Goal: Navigation & Orientation: Find specific page/section

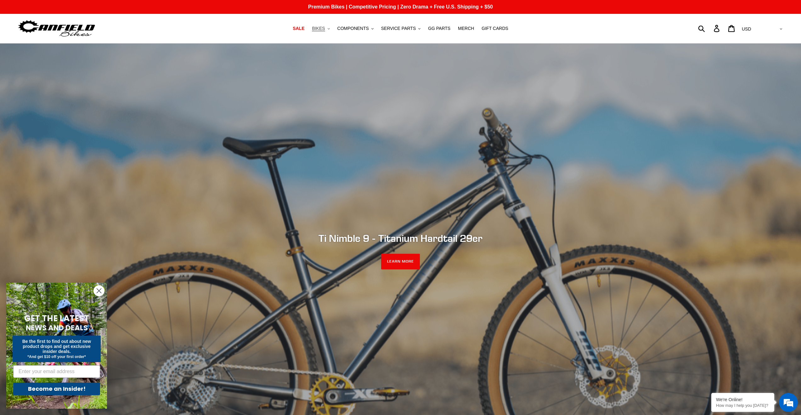
click at [320, 29] on span "BIKES" at bounding box center [318, 28] width 13 height 5
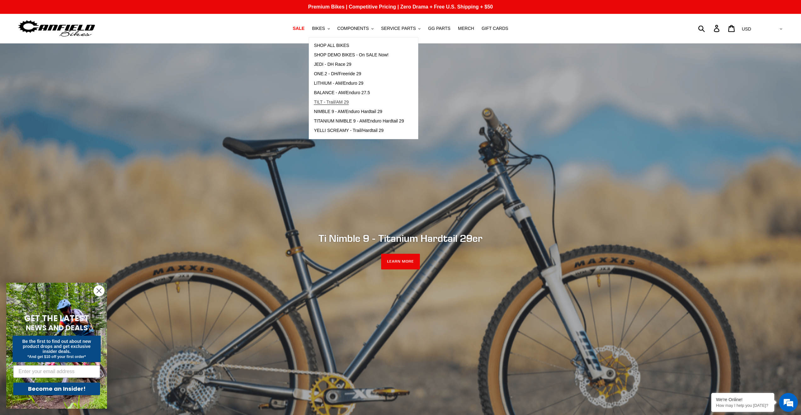
click at [344, 103] on span "TILT - Trail/AM 29" at bounding box center [331, 101] width 35 height 5
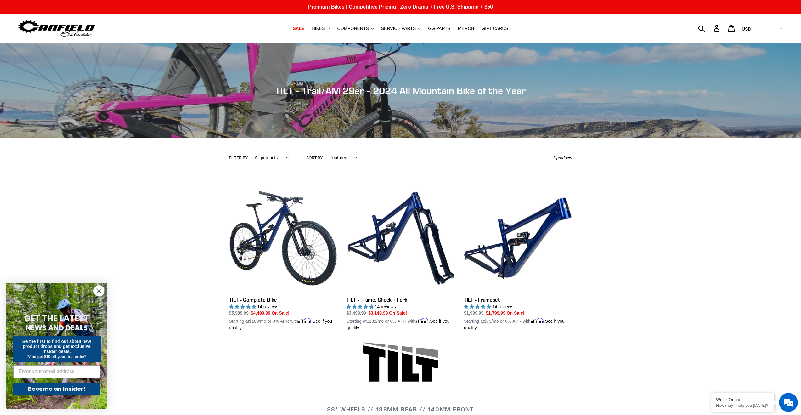
click at [100, 291] on circle "Close dialog" at bounding box center [99, 291] width 10 height 10
